Goal: Book appointment/travel/reservation

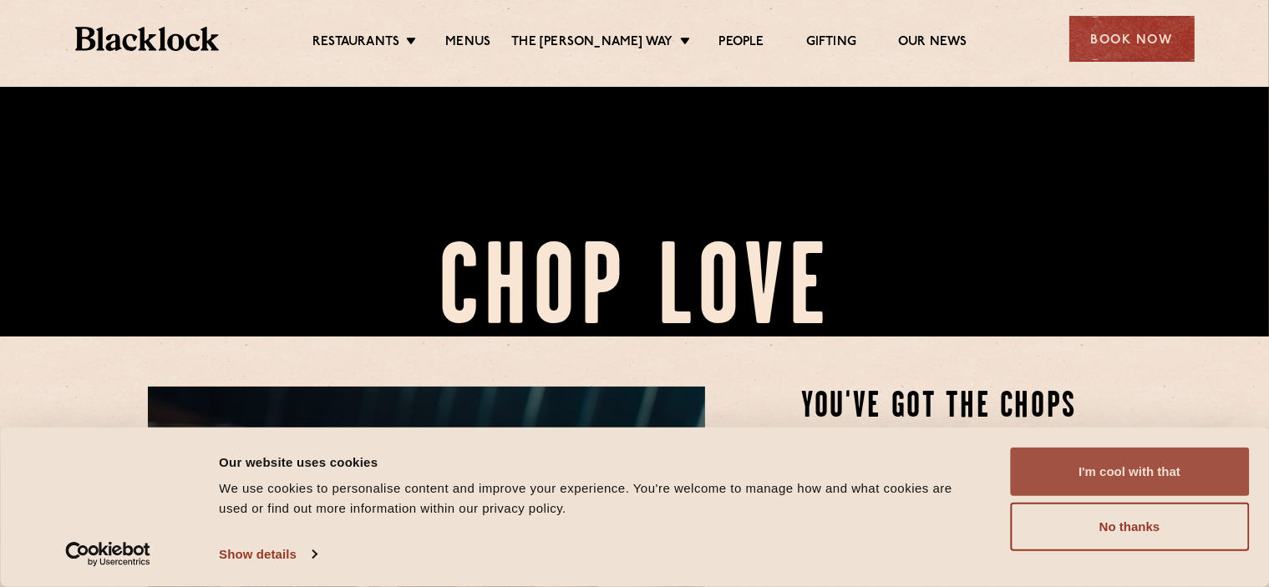
click at [1116, 470] on button "I'm cool with that" at bounding box center [1129, 472] width 239 height 48
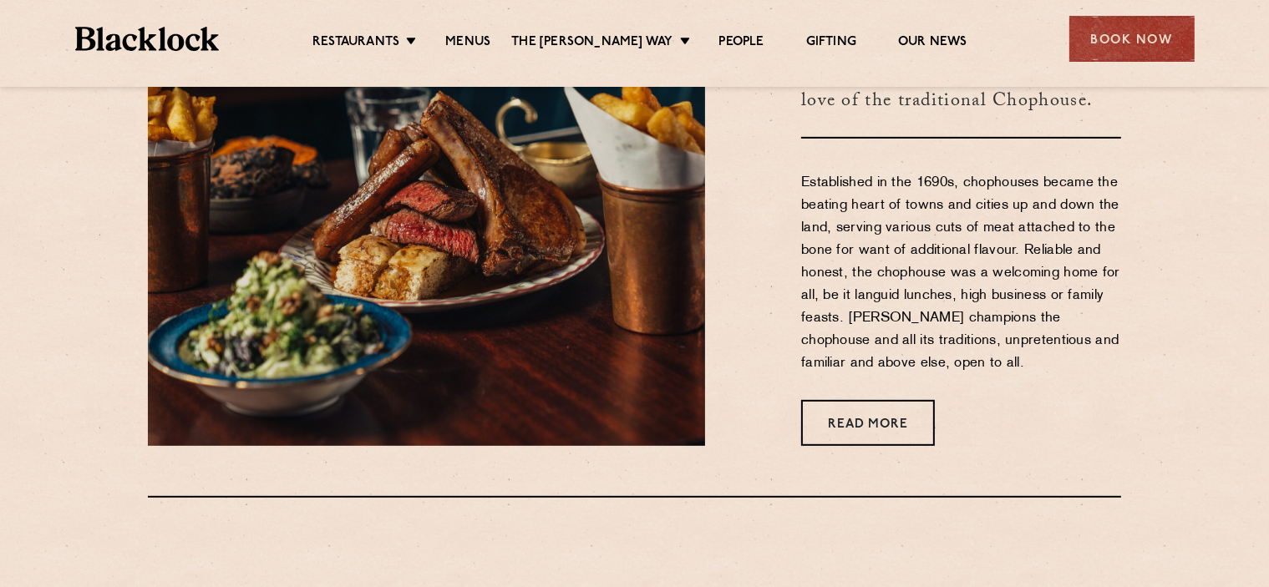
scroll to position [585, 0]
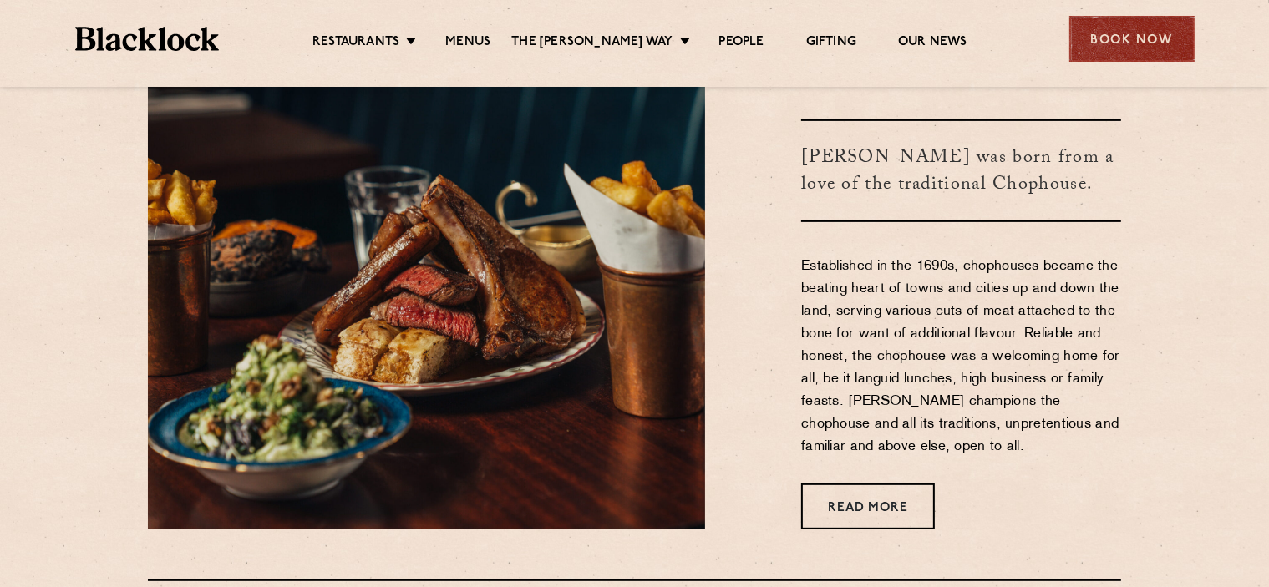
click at [1123, 39] on div "Book Now" at bounding box center [1131, 39] width 125 height 46
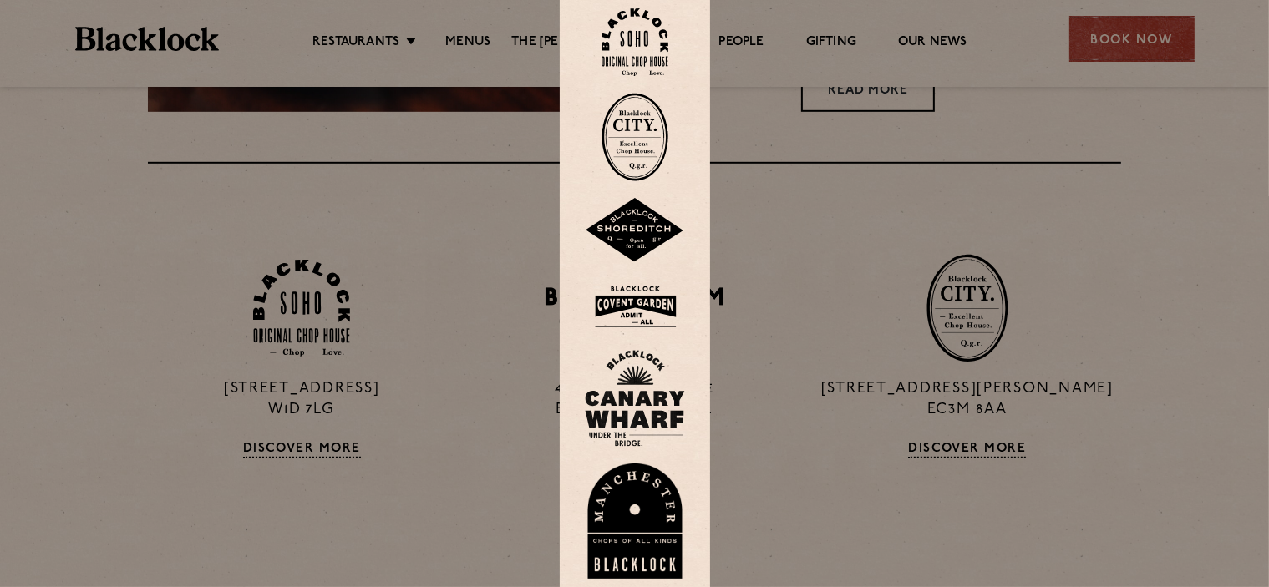
scroll to position [1420, 0]
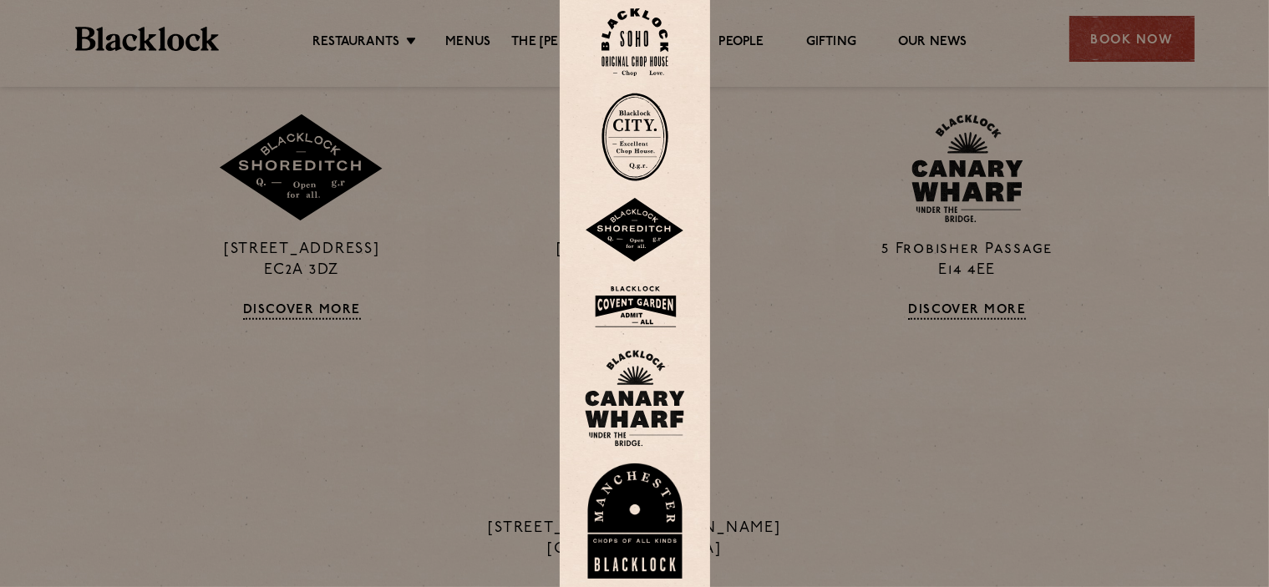
click at [638, 312] on img at bounding box center [635, 307] width 100 height 54
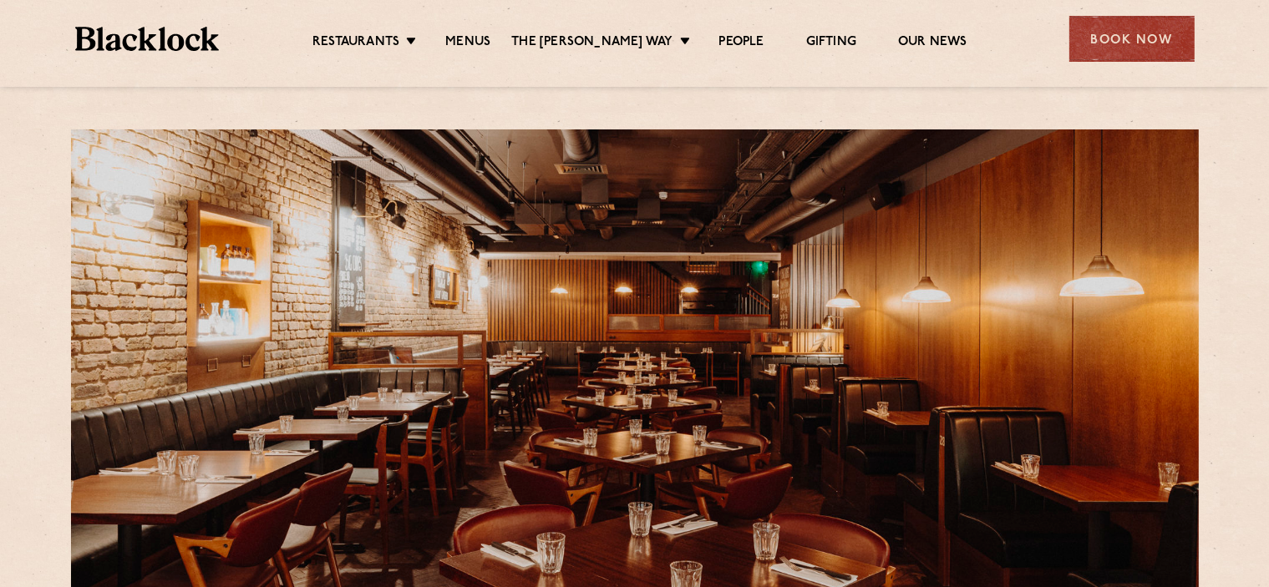
drag, startPoint x: 61, startPoint y: 320, endPoint x: 70, endPoint y: 317, distance: 9.8
click at [61, 320] on section at bounding box center [634, 357] width 1169 height 489
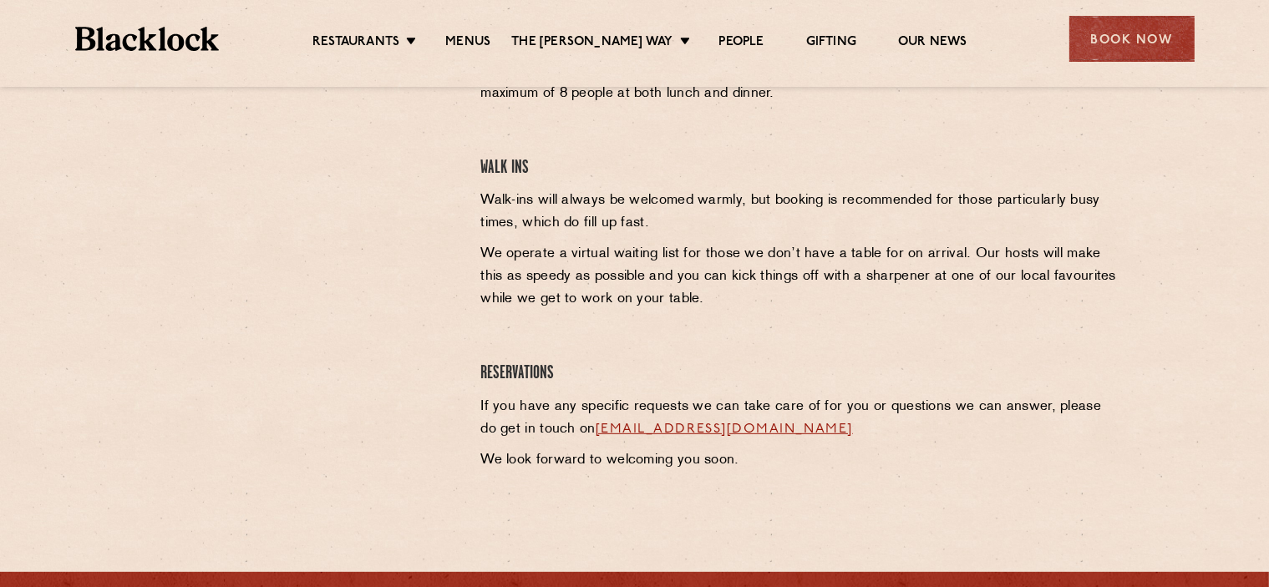
scroll to position [501, 0]
